Goal: Contribute content: Contribute content

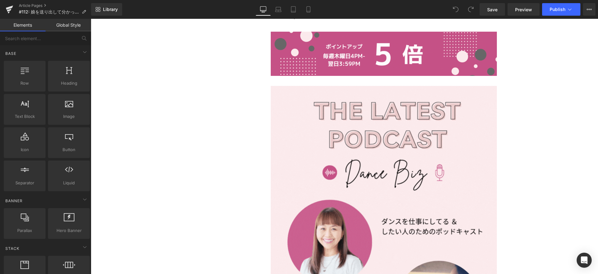
scroll to position [526, 0]
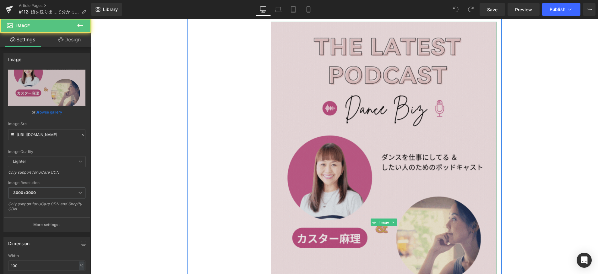
click at [338, 173] on img at bounding box center [384, 223] width 226 height 402
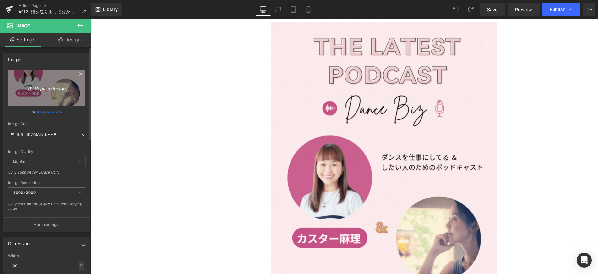
click at [61, 89] on icon "Replace Image" at bounding box center [47, 88] width 50 height 8
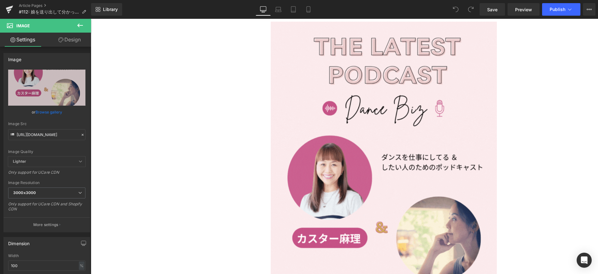
type input "C:\fakepath\#112.gif"
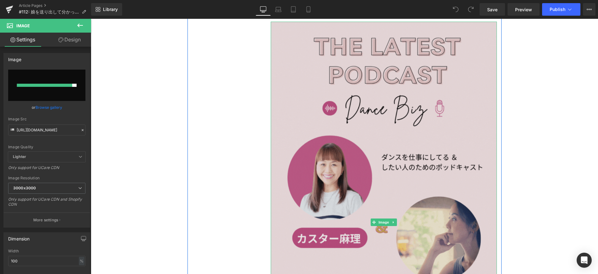
type input "[URL][DOMAIN_NAME]"
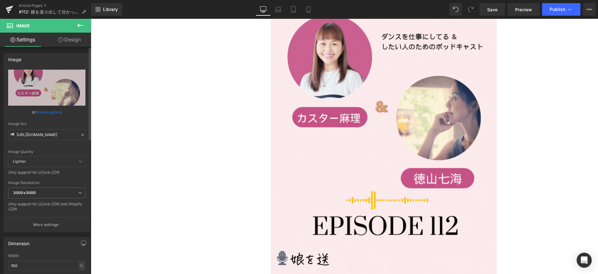
scroll to position [638, 0]
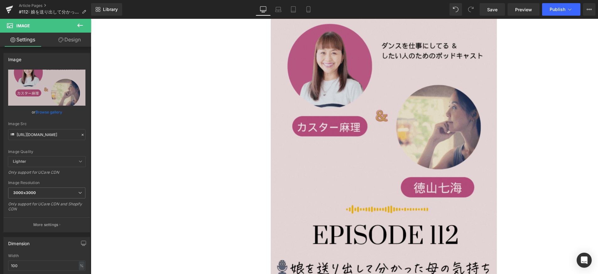
click at [373, 126] on div "Image" at bounding box center [384, 111] width 226 height 402
click at [373, 113] on icon at bounding box center [373, 111] width 3 height 4
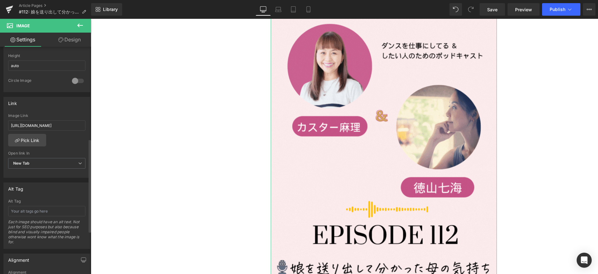
scroll to position [252, 0]
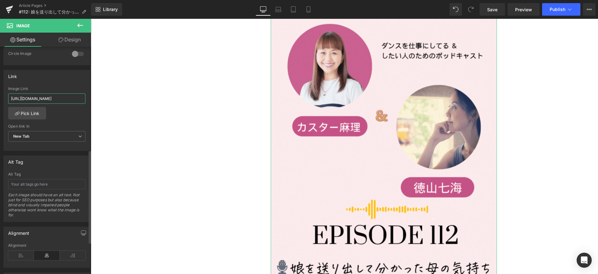
click at [41, 99] on input "[URL][DOMAIN_NAME]" at bounding box center [46, 99] width 77 height 10
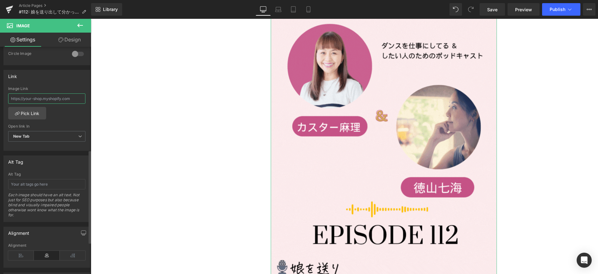
type input "[URL][DOMAIN_NAME]"
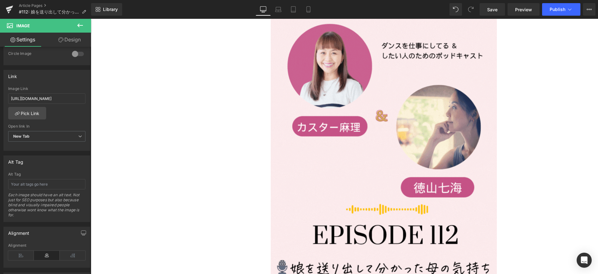
scroll to position [0, 0]
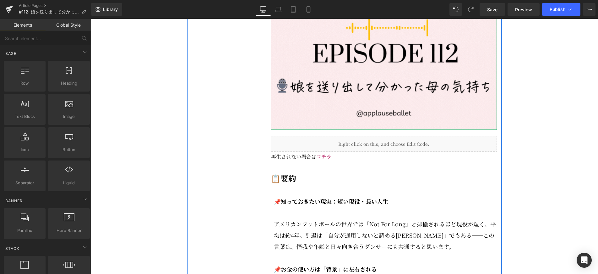
scroll to position [822, 0]
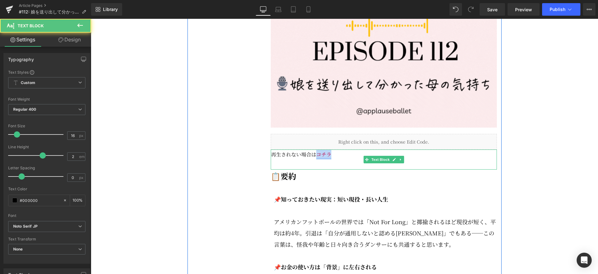
drag, startPoint x: 334, startPoint y: 171, endPoint x: 317, endPoint y: 171, distance: 16.6
click at [317, 160] on p "再生されない場合は コチラ" at bounding box center [384, 155] width 226 height 10
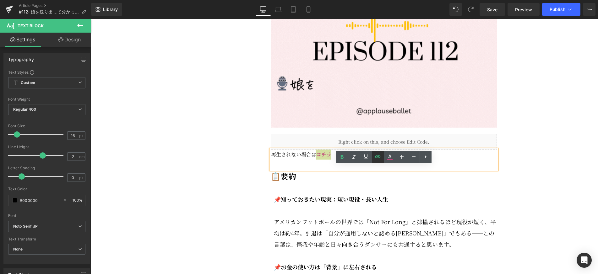
click at [378, 158] on icon at bounding box center [377, 157] width 5 height 3
click at [344, 188] on input "[URL][DOMAIN_NAME]" at bounding box center [340, 185] width 97 height 16
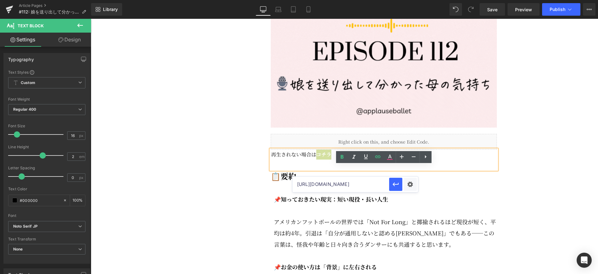
click at [344, 188] on input "[URL][DOMAIN_NAME]" at bounding box center [340, 185] width 97 height 16
paste input "[URL][DOMAIN_NAME]"
click at [399, 187] on icon "button" at bounding box center [396, 185] width 8 height 8
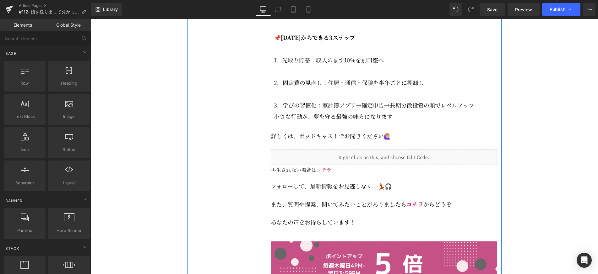
scroll to position [1366, 0]
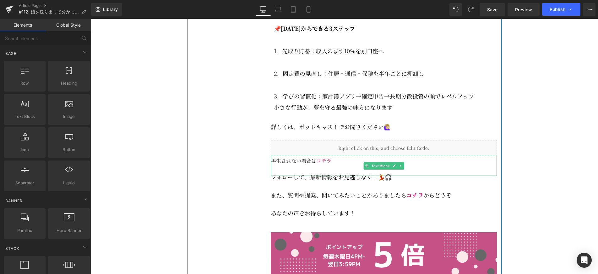
click at [334, 166] on p "再生されない場合は コチラ" at bounding box center [384, 161] width 226 height 10
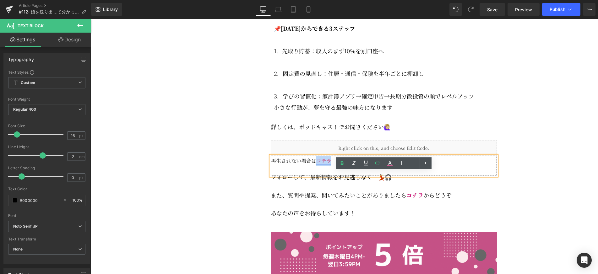
drag, startPoint x: 331, startPoint y: 177, endPoint x: 317, endPoint y: 177, distance: 13.8
click at [317, 166] on p "再生されない場合は コチラ" at bounding box center [384, 161] width 226 height 10
click at [380, 163] on icon at bounding box center [377, 163] width 5 height 3
type input "[URL][DOMAIN_NAME]"
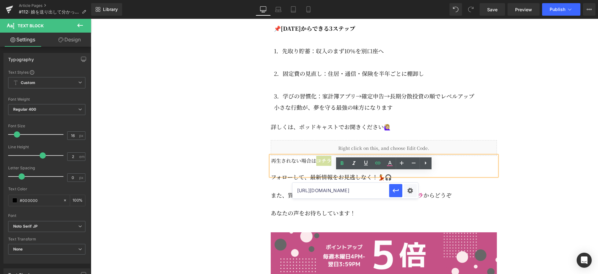
click at [351, 191] on input "[URL][DOMAIN_NAME]" at bounding box center [340, 191] width 97 height 16
paste input "[URL][DOMAIN_NAME]"
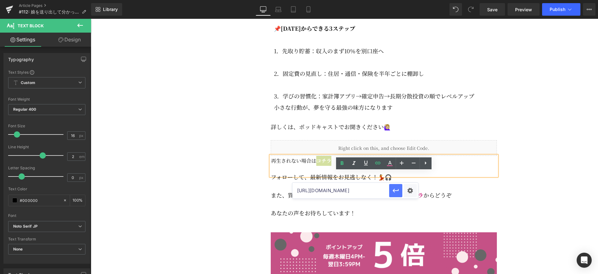
type input "[URL][DOMAIN_NAME]"
click at [394, 192] on icon "button" at bounding box center [396, 191] width 8 height 8
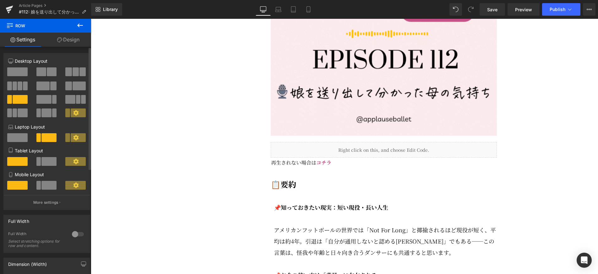
scroll to position [861, 0]
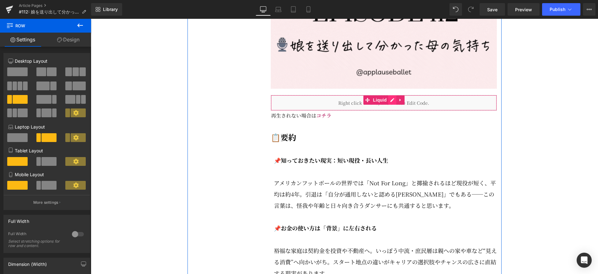
click at [393, 111] on div "Liquid" at bounding box center [384, 103] width 226 height 16
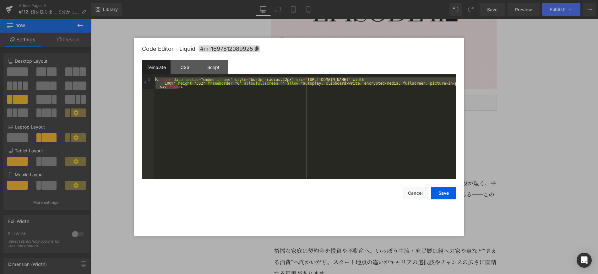
drag, startPoint x: 351, startPoint y: 113, endPoint x: 144, endPoint y: 77, distance: 209.8
click at [144, 77] on div "Template CSS Script Data 1 < iframe data-testid = "embed-iframe" style = "borde…" at bounding box center [299, 119] width 314 height 119
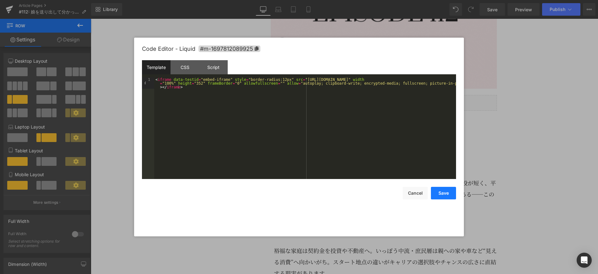
click at [443, 193] on button "Save" at bounding box center [443, 193] width 25 height 13
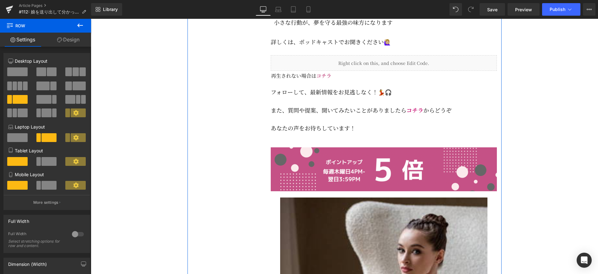
scroll to position [1457, 0]
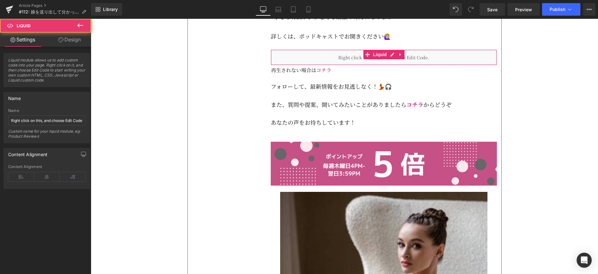
click at [409, 65] on div "Liquid" at bounding box center [384, 58] width 226 height 16
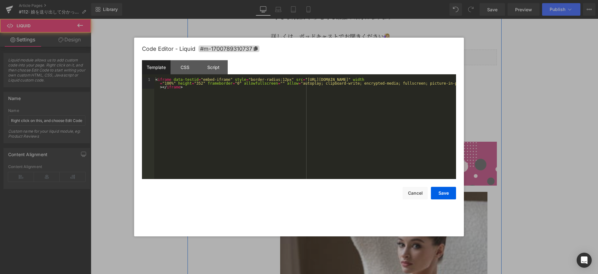
click at [392, 57] on icon at bounding box center [390, 54] width 3 height 3
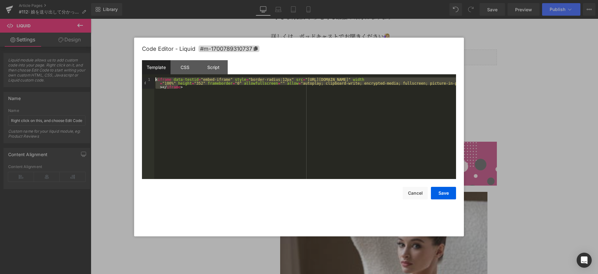
drag, startPoint x: 332, startPoint y: 101, endPoint x: 149, endPoint y: 75, distance: 185.2
click at [149, 75] on div "Template CSS Script Data 1 < iframe data-testid = "embed-iframe" style = "borde…" at bounding box center [299, 119] width 314 height 119
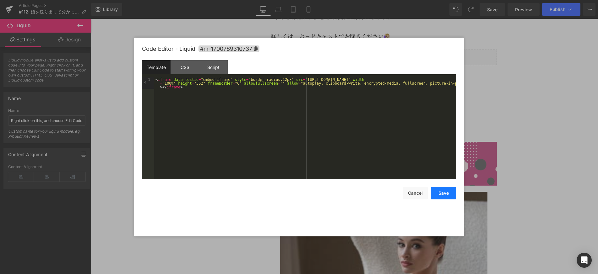
click at [442, 194] on button "Save" at bounding box center [443, 193] width 25 height 13
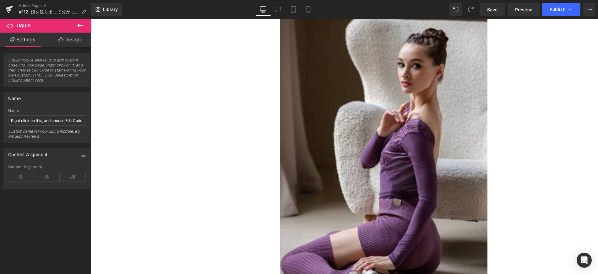
scroll to position [1639, 0]
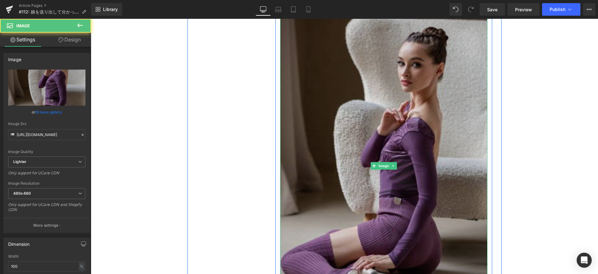
click at [434, 186] on img at bounding box center [383, 166] width 207 height 311
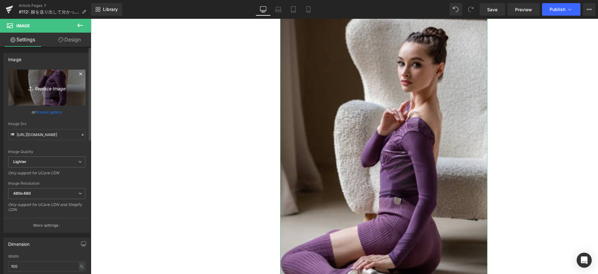
click at [58, 93] on link "Replace Image" at bounding box center [46, 88] width 77 height 36
type input "C:\fakepath\092025_lesnereides (800 x [DATE] px).jpg"
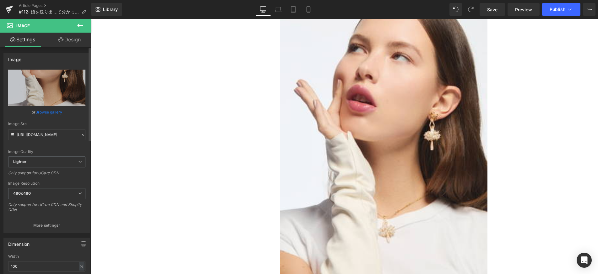
type input "[URL][DOMAIN_NAME]"
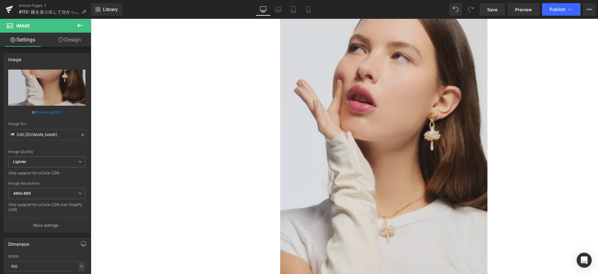
click at [335, 102] on img at bounding box center [383, 166] width 207 height 311
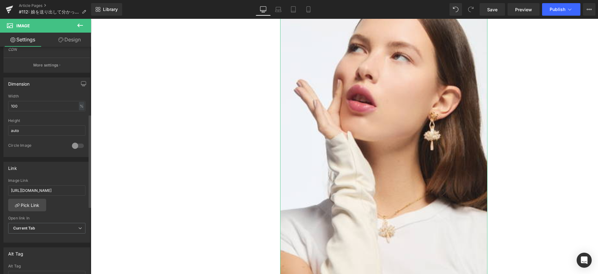
scroll to position [160, 0]
click at [44, 191] on input "[URL][DOMAIN_NAME]" at bounding box center [46, 191] width 77 height 10
drag, startPoint x: 44, startPoint y: 191, endPoint x: 38, endPoint y: 181, distance: 12.3
click at [44, 191] on input "[URL][DOMAIN_NAME]" at bounding box center [46, 191] width 77 height 10
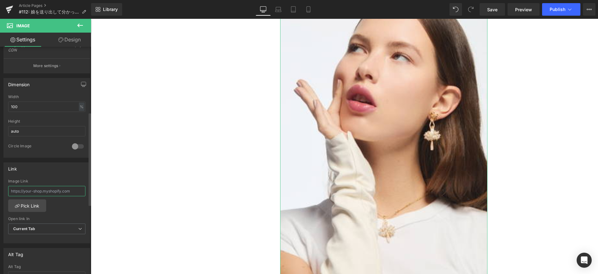
paste input "[URL][DOMAIN_NAME]"
type input "[URL][DOMAIN_NAME]"
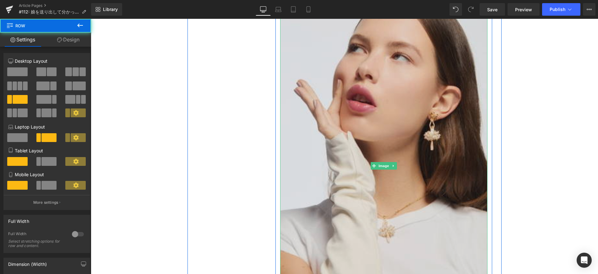
click at [333, 192] on img at bounding box center [383, 166] width 207 height 311
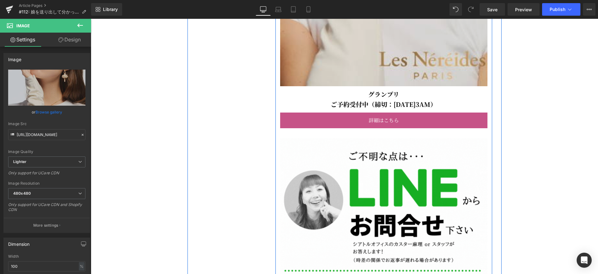
scroll to position [1912, 0]
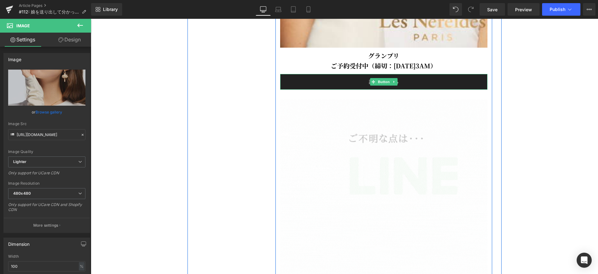
click at [399, 90] on link "詳細はこちら" at bounding box center [383, 82] width 207 height 16
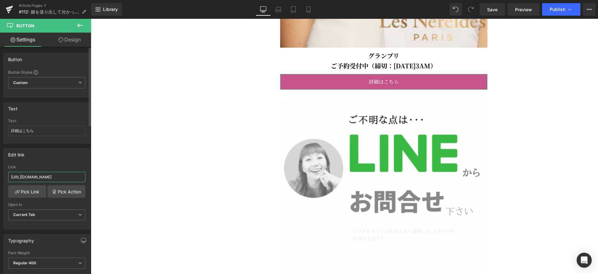
click at [44, 177] on input "[URL][DOMAIN_NAME]" at bounding box center [46, 177] width 77 height 10
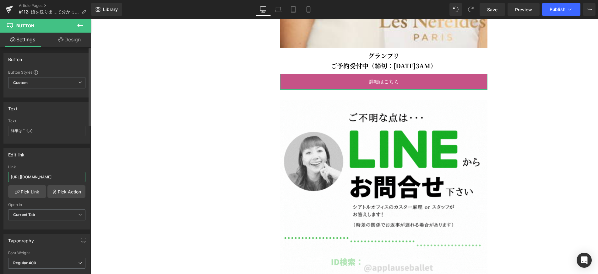
click at [44, 177] on input "[URL][DOMAIN_NAME]" at bounding box center [46, 177] width 77 height 10
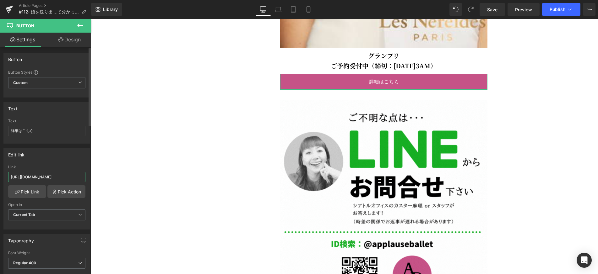
click at [44, 177] on input "[URL][DOMAIN_NAME]" at bounding box center [46, 177] width 77 height 10
paste input "[URL][DOMAIN_NAME]"
type input "[URL][DOMAIN_NAME]"
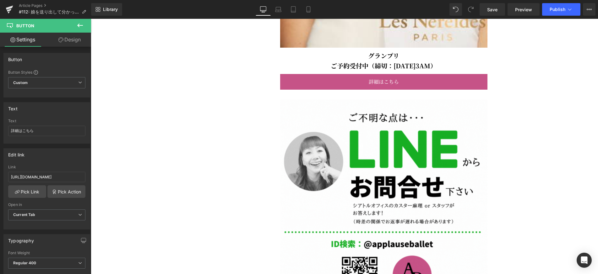
scroll to position [0, 0]
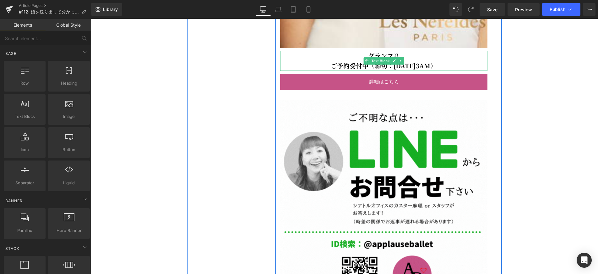
click at [414, 61] on p "グランプリ" at bounding box center [383, 56] width 207 height 10
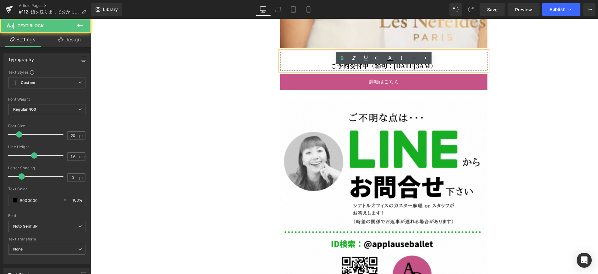
click at [404, 61] on p "グランプリ" at bounding box center [383, 56] width 207 height 10
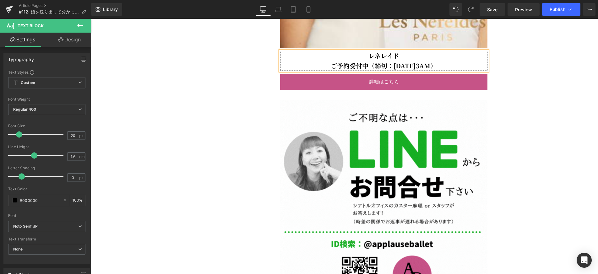
click at [395, 70] on b "ご予約受付中（締切：[DATE]3AM）" at bounding box center [384, 65] width 106 height 9
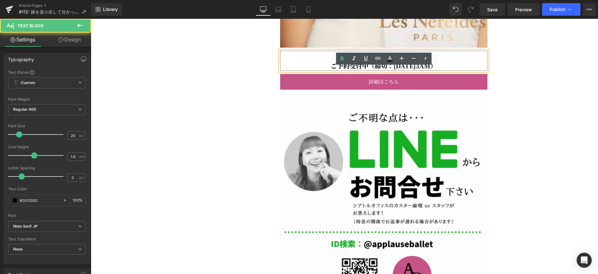
scroll to position [1912, 0]
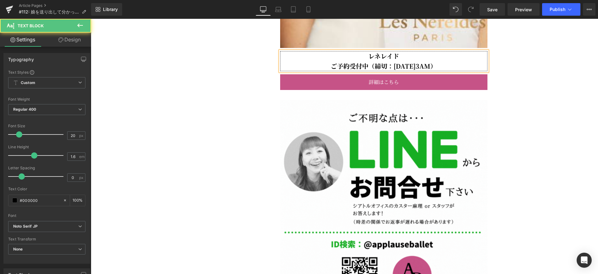
click at [410, 71] on b "ご予約受付中（締切：[DATE]3AM）" at bounding box center [384, 66] width 106 height 9
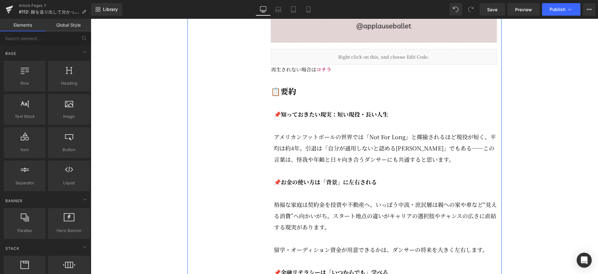
scroll to position [924, 0]
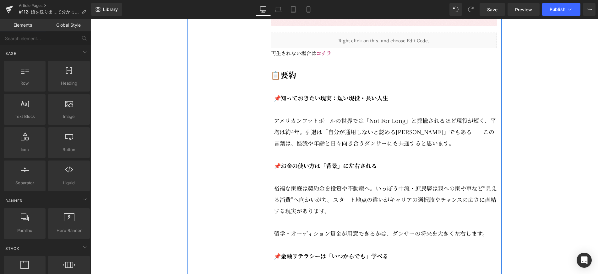
click at [366, 115] on p at bounding box center [385, 109] width 223 height 11
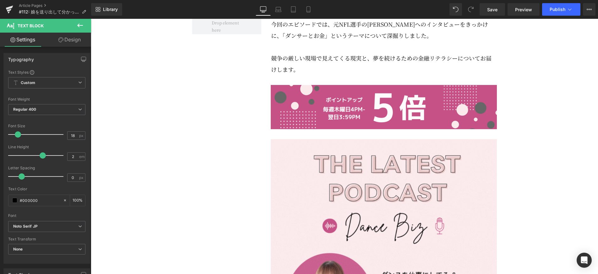
scroll to position [381, 0]
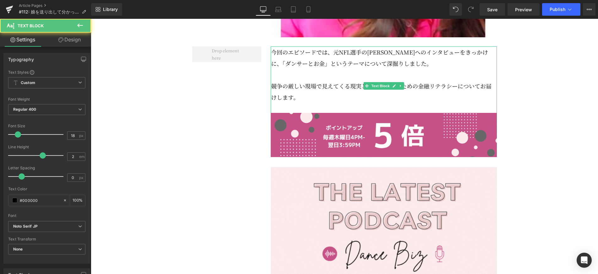
click at [324, 80] on p at bounding box center [384, 74] width 226 height 11
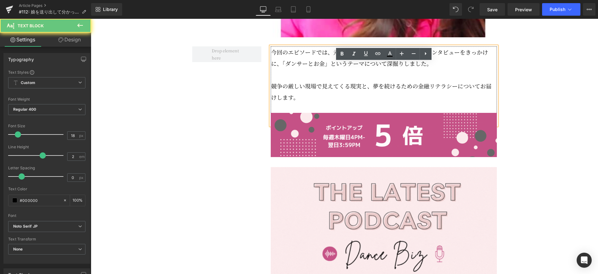
click at [320, 69] on p "今回のエピソードでは、元NFL選手の[PERSON_NAME]へのインタビューをきっかけに、「ダンサーとお金」というテーマについて深掘りしました。" at bounding box center [384, 57] width 226 height 23
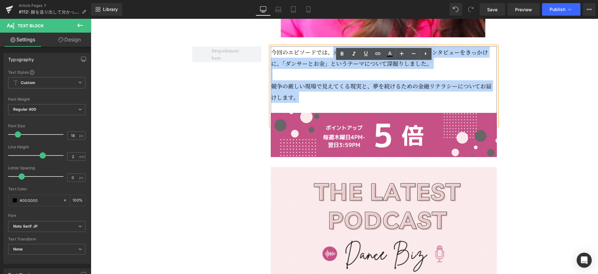
drag, startPoint x: 334, startPoint y: 68, endPoint x: 341, endPoint y: 109, distance: 40.8
click at [341, 109] on div "今回のエピソードでは、元NFL選手の[PERSON_NAME]へのインタビューをきっかけに、「ダンサーとお金」というテーマについて深掘りしました。 競争の厳し…" at bounding box center [384, 85] width 226 height 79
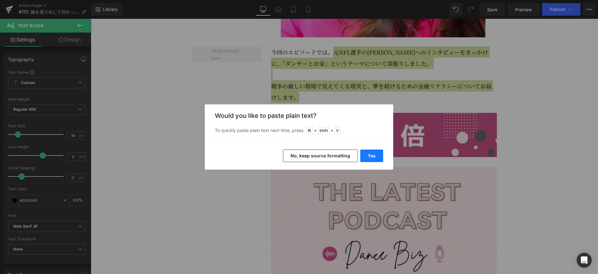
click at [376, 157] on button "Yes" at bounding box center [371, 156] width 23 height 13
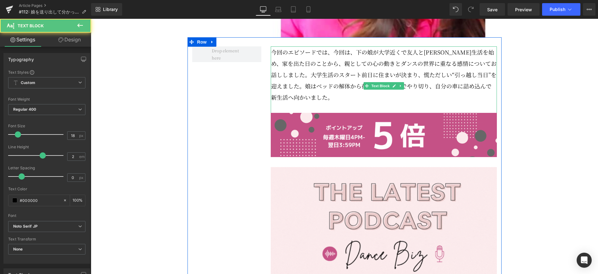
click at [283, 89] on p "今回のエピソードでは、今回は、下の娘が大学近くで友人と[PERSON_NAME]生活を始め、家を出た日のことから、親としての心の動きとダンスの世界に重なる感情…" at bounding box center [384, 74] width 226 height 57
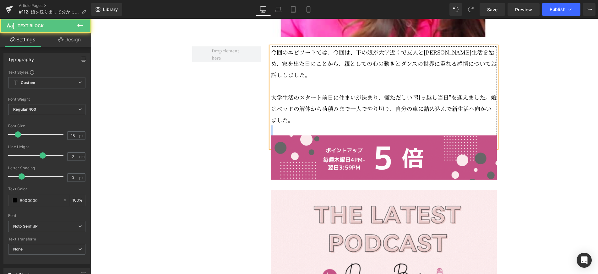
drag, startPoint x: 303, startPoint y: 139, endPoint x: 269, endPoint y: 117, distance: 39.9
click at [271, 117] on div "今回のエピソードでは、今回は、下の娘が大学近くで友人と[PERSON_NAME]生活を始め、家を出た日のことから、親としての心の動きとダンスの世界に重なる感情…" at bounding box center [384, 97] width 226 height 102
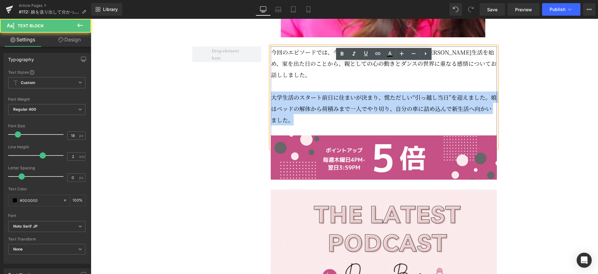
drag, startPoint x: 296, startPoint y: 136, endPoint x: 272, endPoint y: 113, distance: 33.5
click at [272, 113] on p "大学生活のスタート前日に住まいが決まり、慌ただしい“引っ越し当日”を迎えました。娘はベッドの解体から荷積みまで一人でやり切り、自分の車に詰め込んで新生活へ向か…" at bounding box center [384, 109] width 226 height 34
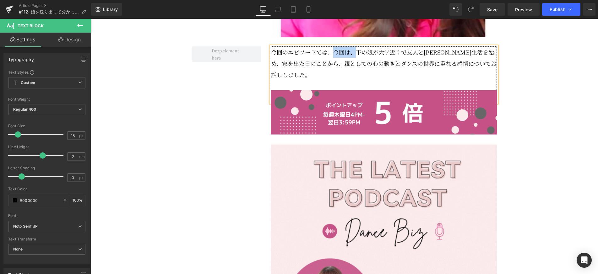
drag, startPoint x: 355, startPoint y: 66, endPoint x: 334, endPoint y: 67, distance: 21.7
click at [334, 67] on p "今回のエピソードでは、今回は、下の娘が大学近くで友人と[PERSON_NAME]生活を始め、家を出た日のことから、親としての心の動きとダンスの世界に重なる感情…" at bounding box center [384, 63] width 226 height 34
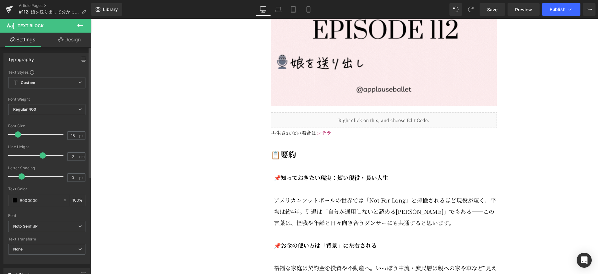
scroll to position [828, 0]
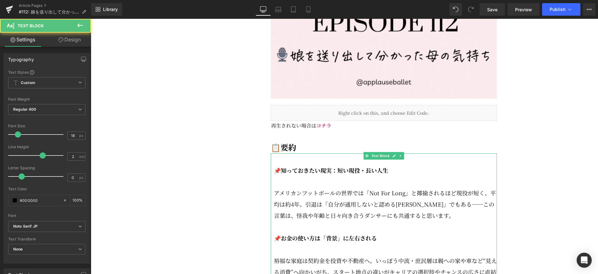
click at [307, 175] on strong "📌知っておきたい現実：短い現役・長い人生" at bounding box center [331, 170] width 114 height 8
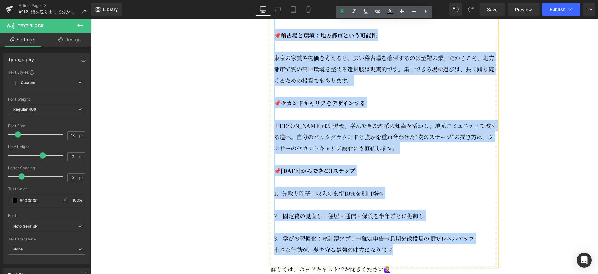
scroll to position [1299, 0]
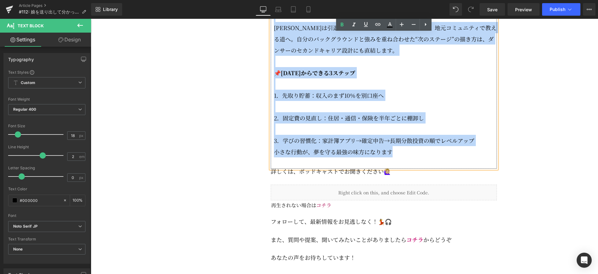
drag, startPoint x: 281, startPoint y: 175, endPoint x: 403, endPoint y: 160, distance: 122.3
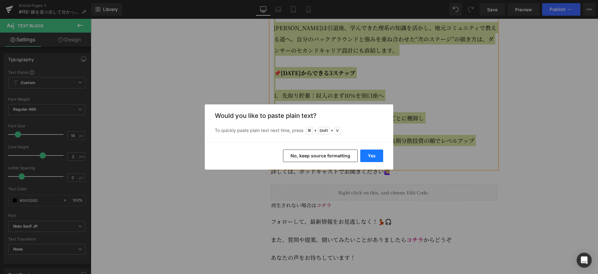
click at [376, 157] on button "Yes" at bounding box center [371, 156] width 23 height 13
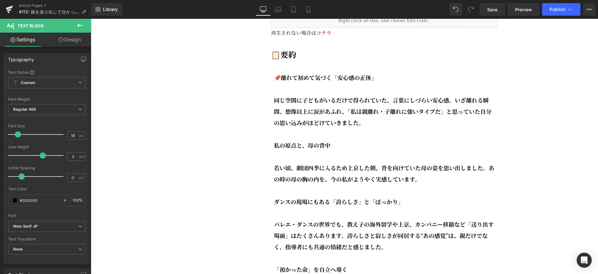
scroll to position [846, 0]
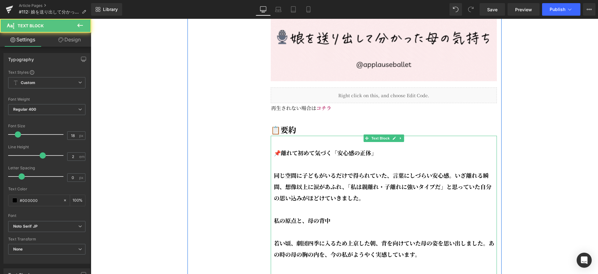
click at [279, 157] on strong "📌離れて初めて気づく「安心感の正体」" at bounding box center [325, 153] width 103 height 8
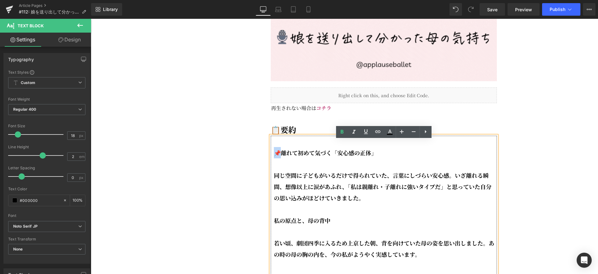
click at [275, 157] on strong "📌離れて初めて気づく「安心感の正体」" at bounding box center [325, 153] width 103 height 8
copy strong "📌離"
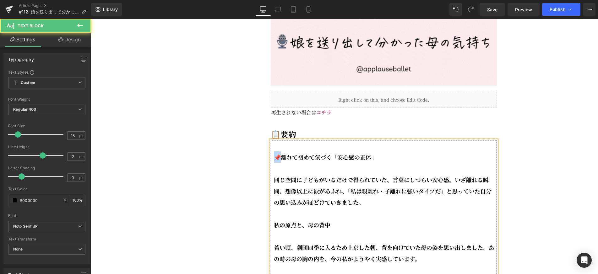
scroll to position [844, 0]
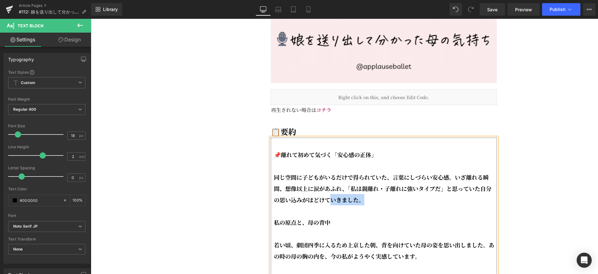
drag, startPoint x: 378, startPoint y: 210, endPoint x: 330, endPoint y: 201, distance: 49.6
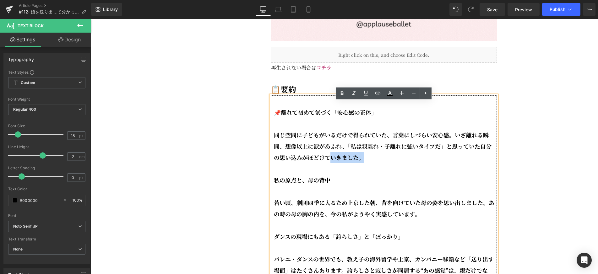
scroll to position [889, 0]
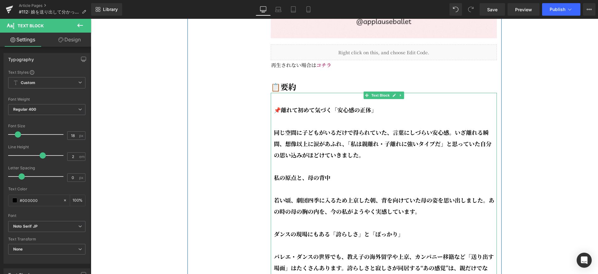
click at [281, 191] on p at bounding box center [385, 188] width 223 height 11
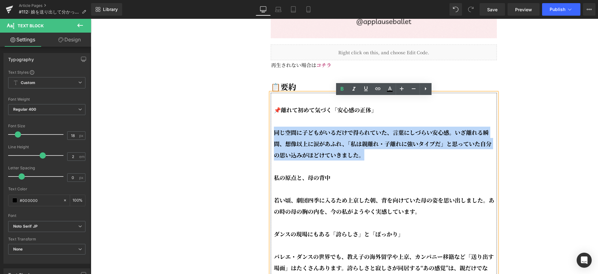
drag, startPoint x: 353, startPoint y: 160, endPoint x: 274, endPoint y: 138, distance: 82.1
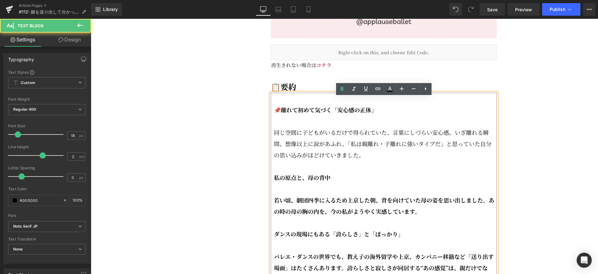
click at [276, 180] on strong "私の原点と、母の背中" at bounding box center [302, 178] width 57 height 8
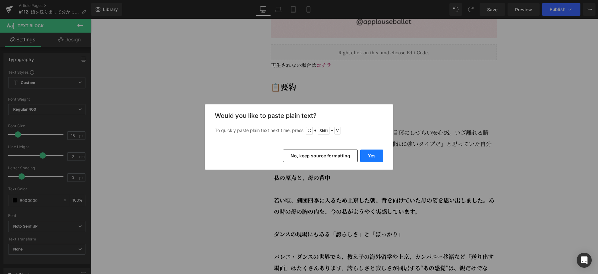
click at [366, 156] on button "Yes" at bounding box center [371, 156] width 23 height 13
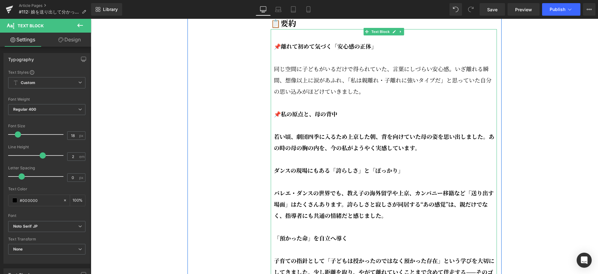
scroll to position [954, 0]
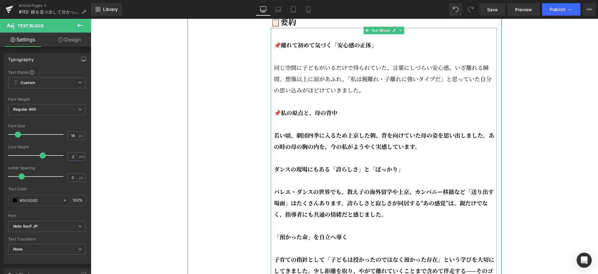
click at [275, 173] on strong "ダンスの現場にもある「誇らしさ」と「ぽっかり」" at bounding box center [339, 169] width 130 height 8
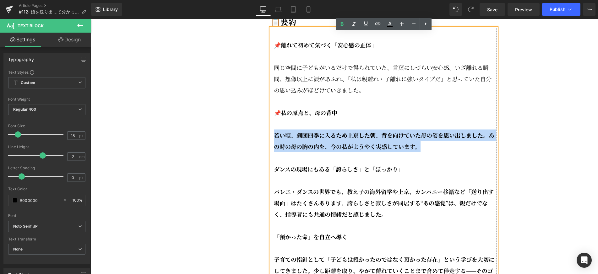
drag, startPoint x: 432, startPoint y: 151, endPoint x: 268, endPoint y: 142, distance: 165.1
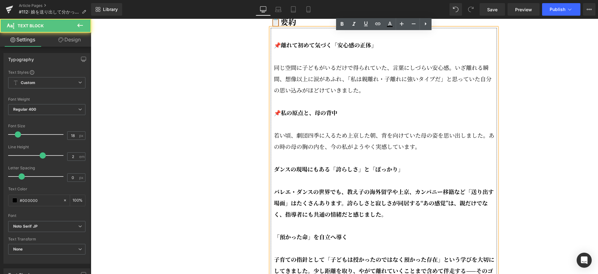
click at [276, 173] on strong "ダンスの現場にもある「誇らしさ」と「ぽっかり」" at bounding box center [339, 169] width 130 height 8
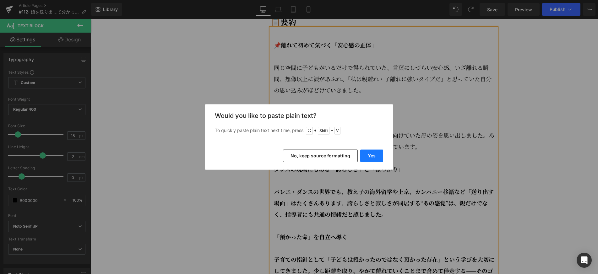
drag, startPoint x: 376, startPoint y: 157, endPoint x: 285, endPoint y: 138, distance: 92.7
click at [376, 157] on button "Yes" at bounding box center [371, 156] width 23 height 13
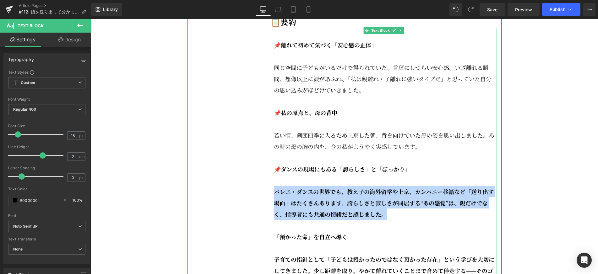
drag, startPoint x: 397, startPoint y: 220, endPoint x: 276, endPoint y: 198, distance: 122.8
click at [276, 198] on p "バレエ・ダンスの世界でも、教え子の海外留学や上京、カンパニー移籍など「送り出す場面」はたくさんあります。誇らしさと寂しさが同居する“あの感覚”は、親だけでなく…" at bounding box center [385, 203] width 223 height 34
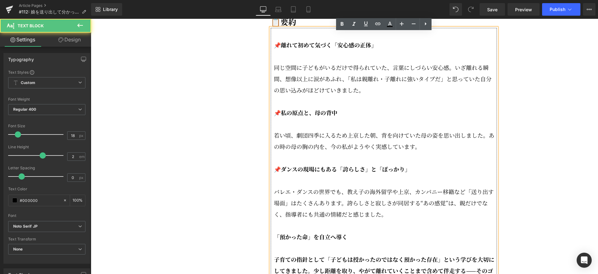
click at [273, 241] on div "📌離れて初めて気づく「安心感の正体」 同じ空間に子どもがいるだけで得られていた、言葉にしづらい安心感。いざ離れる瞬間、想像以上に涙があふれ、「私は親離れ・子離…" at bounding box center [384, 231] width 226 height 407
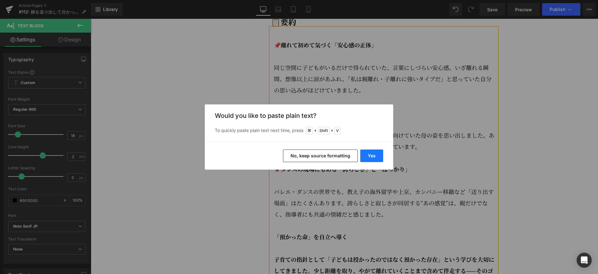
click at [368, 158] on button "Yes" at bounding box center [371, 156] width 23 height 13
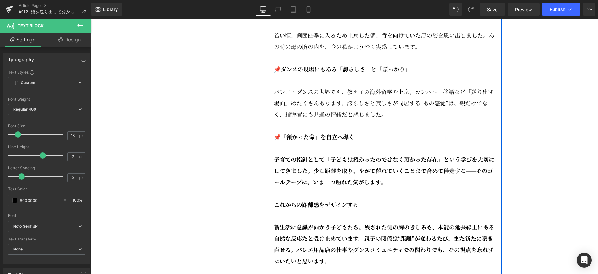
scroll to position [1057, 0]
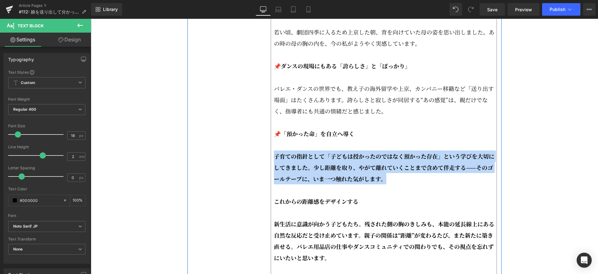
drag, startPoint x: 389, startPoint y: 183, endPoint x: 269, endPoint y: 163, distance: 121.3
click at [269, 163] on div "今回のエピソードでは、下の娘が大学近くで友人とシェア生活を始め、家を出た日のことから、親としての心の動きとダンスの世界に重なる感情についてお話ししました。 T…" at bounding box center [384, 236] width 236 height 1733
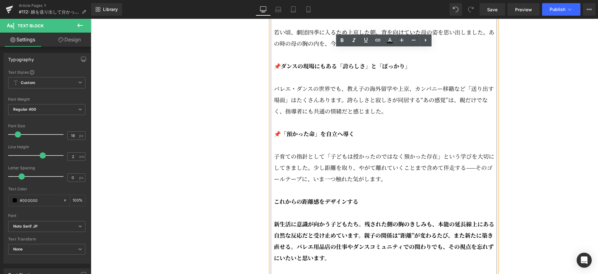
click at [275, 206] on strong "これからの距離感をデザインする" at bounding box center [316, 202] width 84 height 8
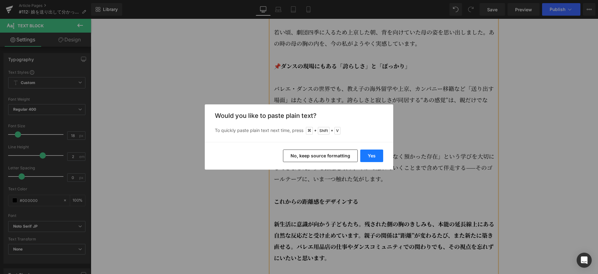
click at [373, 161] on button "Yes" at bounding box center [371, 156] width 23 height 13
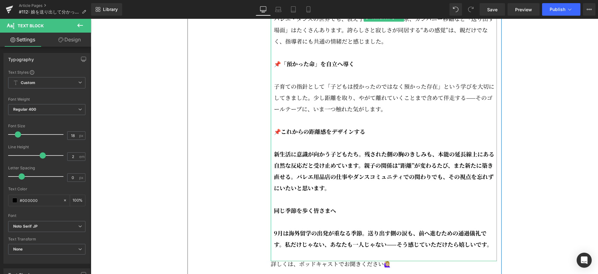
scroll to position [1133, 0]
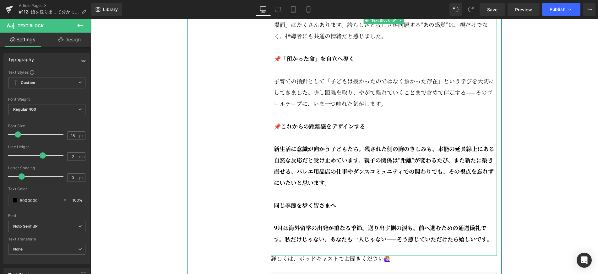
click at [344, 188] on p "新生活に意識が向かう子どもたち。残された側の胸のきしみも、本能の延長線上にある自然な反応だと受け止めています。親子の関係は“距離”が変わるたび、また新たに築き…" at bounding box center [385, 165] width 223 height 45
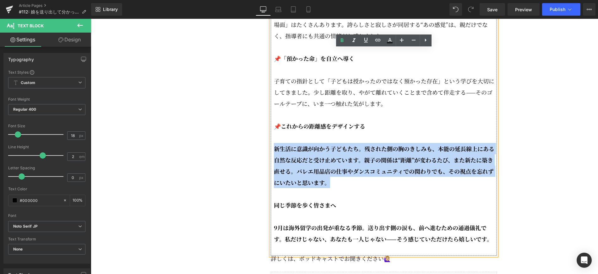
drag, startPoint x: 337, startPoint y: 189, endPoint x: 270, endPoint y: 155, distance: 74.6
click at [271, 155] on div "📌離れて初めて気づく「安心感の正体」 同じ空間に子どもがいるだけで得られていた、言葉にしづらい安心感。いざ離れる瞬間、想像以上に涙があふれ、「私は親離れ・子離…" at bounding box center [384, 52] width 226 height 407
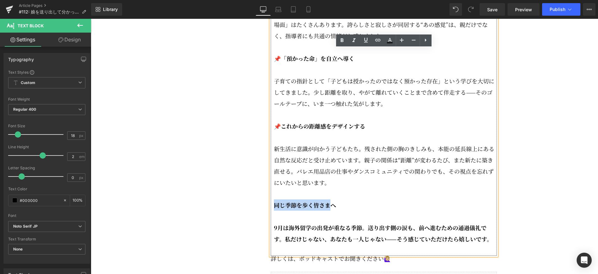
drag, startPoint x: 275, startPoint y: 209, endPoint x: 330, endPoint y: 210, distance: 54.7
click at [330, 209] on strong "同じ季節を歩く皆さまへ" at bounding box center [305, 205] width 62 height 8
click at [300, 209] on strong "同じ季節を歩く皆さまへ" at bounding box center [305, 205] width 62 height 8
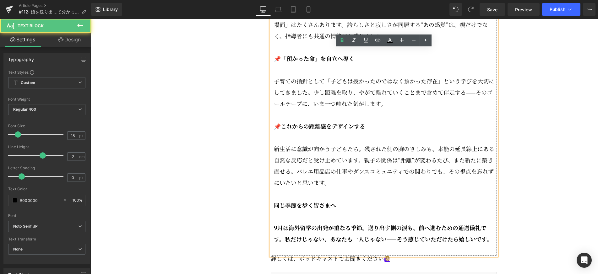
click at [274, 209] on strong "同じ季節を歩く皆さまへ" at bounding box center [305, 205] width 62 height 8
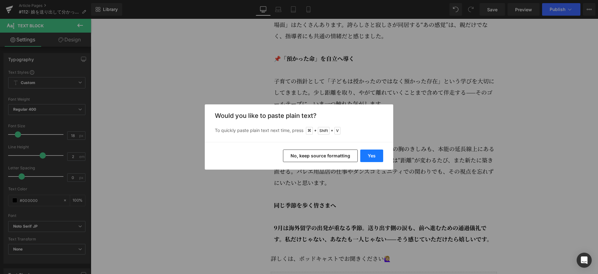
drag, startPoint x: 367, startPoint y: 156, endPoint x: 285, endPoint y: 156, distance: 82.0
click at [367, 156] on button "Yes" at bounding box center [371, 156] width 23 height 13
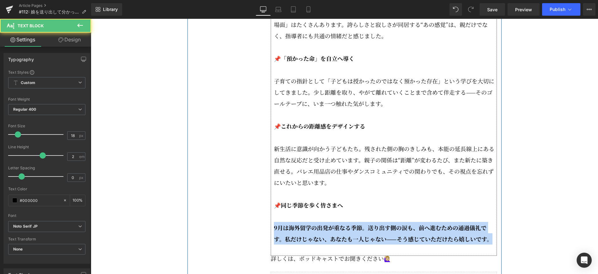
drag, startPoint x: 463, startPoint y: 243, endPoint x: 270, endPoint y: 234, distance: 193.0
click at [270, 234] on div "今回のエピソードでは、下の娘が大学近くで友人とシェア生活を始め、家を出た日のことから、親としての心の動きとダンスの世界に重なる感情についてお話ししました。 T…" at bounding box center [384, 160] width 236 height 1733
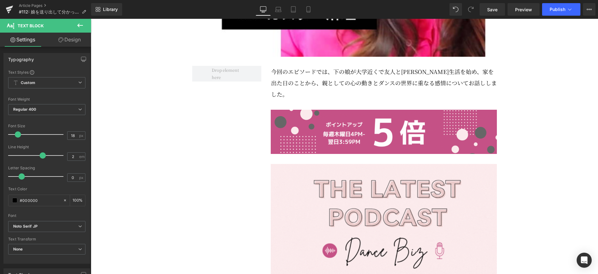
scroll to position [361, 0]
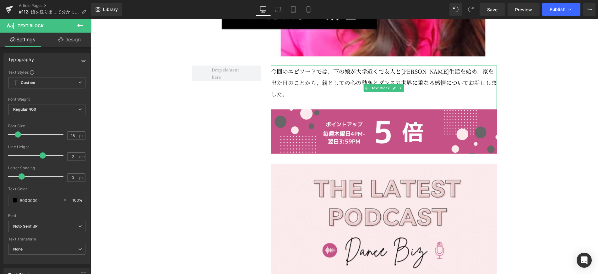
click at [335, 88] on p "今回のエピソードでは、下の娘が大学近くで友人と[PERSON_NAME]生活を始め、家を出た日のことから、親としての心の動きとダンスの世界に重なる感情について…" at bounding box center [384, 83] width 226 height 34
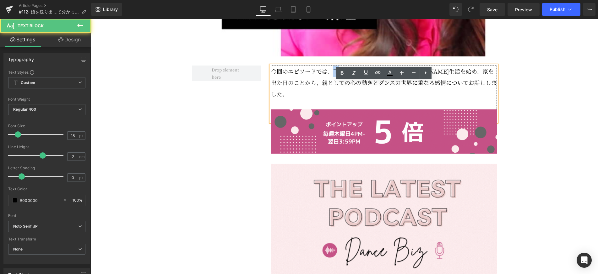
drag, startPoint x: 333, startPoint y: 87, endPoint x: 337, endPoint y: 87, distance: 4.4
click at [337, 87] on p "今回のエピソードでは、下の娘が大学近くで友人と[PERSON_NAME]生活を始め、家を出た日のことから、親としての心の動きとダンスの世界に重なる感情について…" at bounding box center [384, 83] width 226 height 34
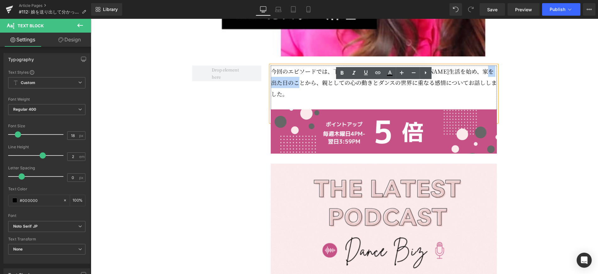
drag, startPoint x: 287, startPoint y: 98, endPoint x: 324, endPoint y: 100, distance: 37.1
click at [324, 100] on p "今回のエピソードでは、下の娘が大学近くで友人と[PERSON_NAME]生活を始め、家を出た日のことから、親としての心の動きとダンスの世界に重なる感情について…" at bounding box center [384, 83] width 226 height 34
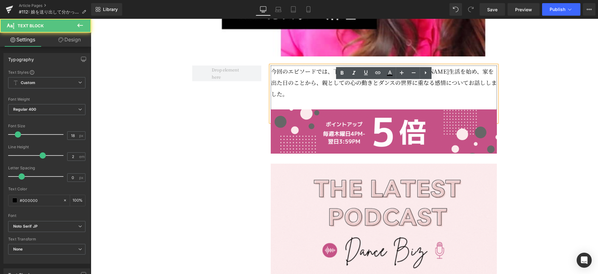
click at [353, 99] on p "今回のエピソードでは、下の娘が大学近くで友人と[PERSON_NAME]生活を始め、家を出た日のことから、親としての心の動きとダンスの世界に重なる感情について…" at bounding box center [384, 83] width 226 height 34
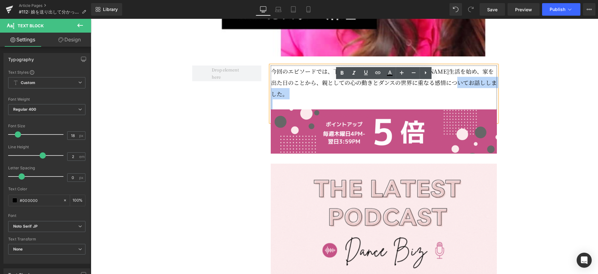
drag, startPoint x: 482, startPoint y: 100, endPoint x: 270, endPoint y: 88, distance: 212.9
click at [271, 88] on div "今回のエピソードでは、下の娘が大学近くで友人と[PERSON_NAME]生活を始め、家を出た日のことから、親としての心の動きとダンスの世界に重なる感情について…" at bounding box center [384, 94] width 226 height 57
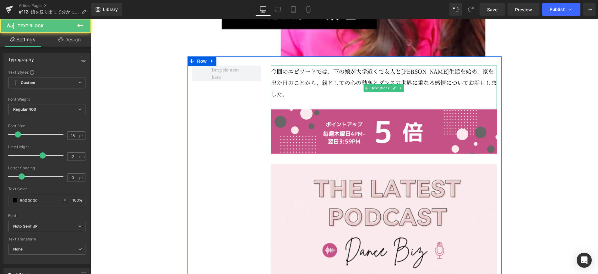
click at [461, 95] on p "今回のエピソードでは、下の娘が大学近くで友人と[PERSON_NAME]生活を始め、家を出た日のことから、親としての心の動きとダンスの世界に重なる感情について…" at bounding box center [384, 83] width 226 height 34
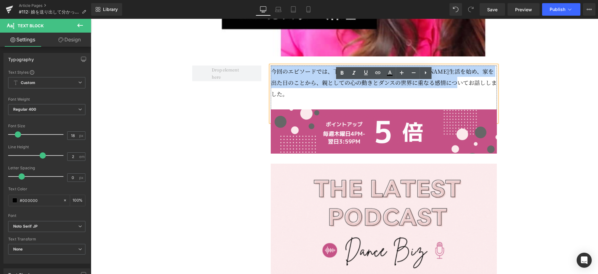
drag, startPoint x: 480, startPoint y: 100, endPoint x: 263, endPoint y: 82, distance: 217.8
copy p "今回のエピソードでは、下の娘が大学近くで友人と[PERSON_NAME]生活を始め、家を出た日のことから、親としての心の動きとダンスの世界に重なる感情について…"
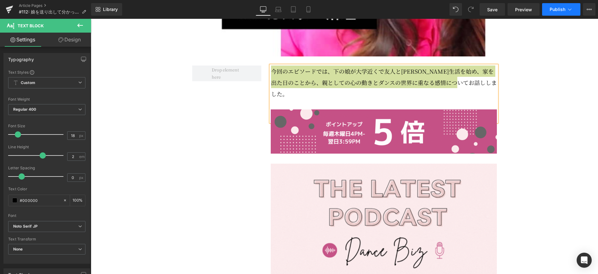
click at [567, 9] on icon at bounding box center [569, 9] width 6 height 6
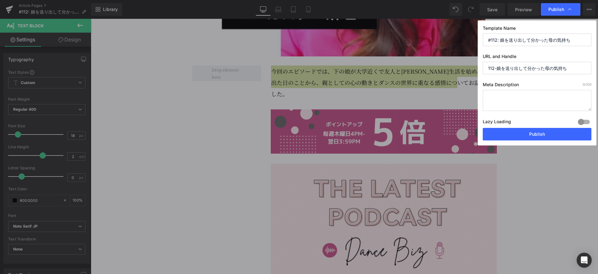
click at [513, 96] on textarea at bounding box center [537, 100] width 109 height 21
paste textarea "娘を送り出して気づいた母の気持ちを、ダンスやバレエの世界に重ねて語ります。親離れ子離れの涙と誇りに共感できるエピソードです。"
type textarea "娘を送り出して気づいた母の気持ちを、ダンスやバレエの世界に重ねて語ります。親離れ子離れの涙と誇りに共感できるエピソードです。"
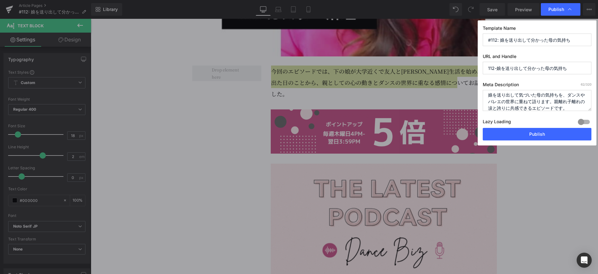
click at [523, 68] on input "112-娘を送り出して分かった母の気持ち" at bounding box center [537, 68] width 109 height 13
click at [518, 69] on input "dance" at bounding box center [537, 68] width 109 height 13
type input "dancebiz_100125"
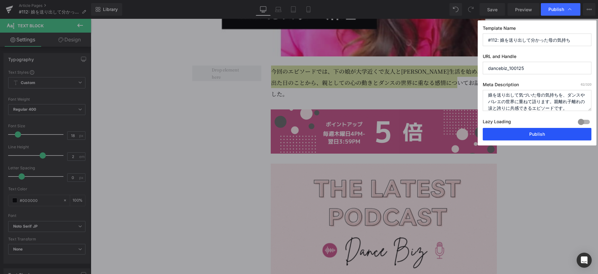
click at [541, 136] on button "Publish" at bounding box center [537, 134] width 109 height 13
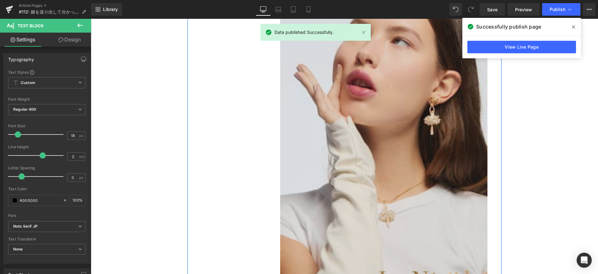
scroll to position [1553, 0]
